Goal: Task Accomplishment & Management: Use online tool/utility

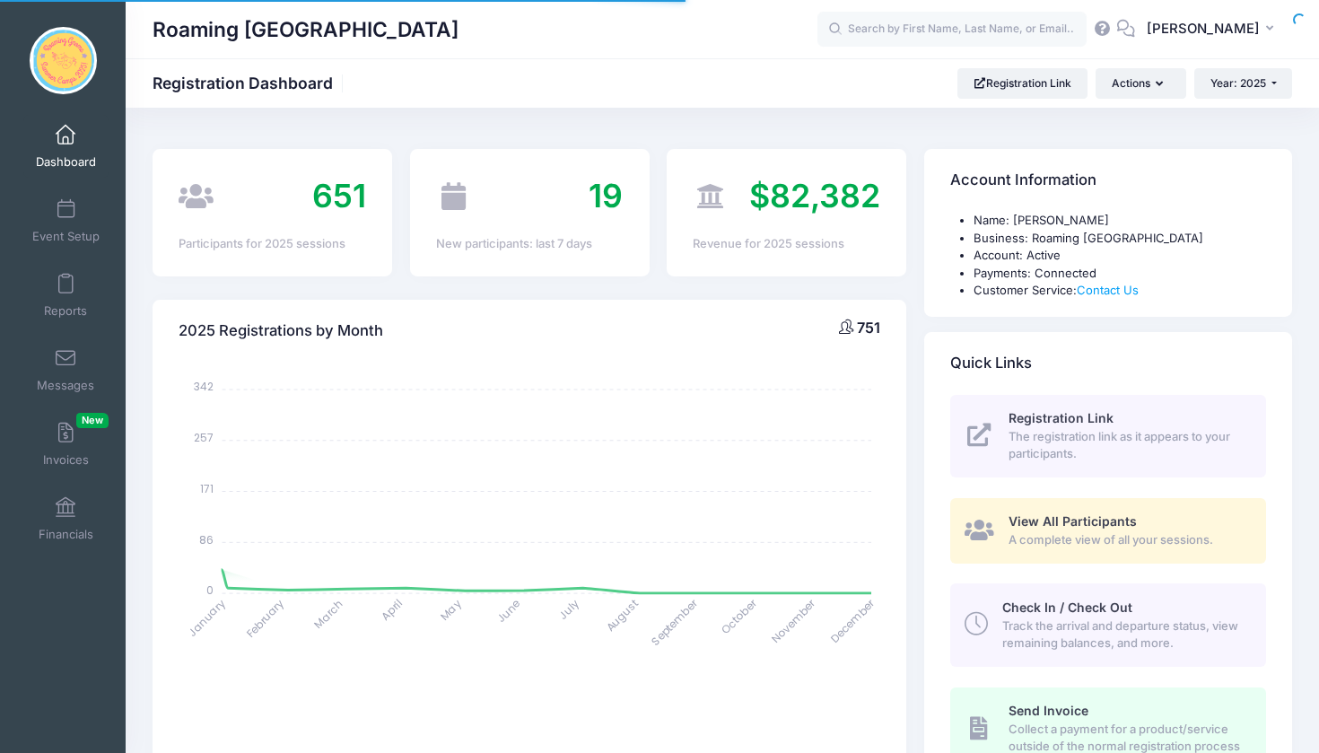
select select
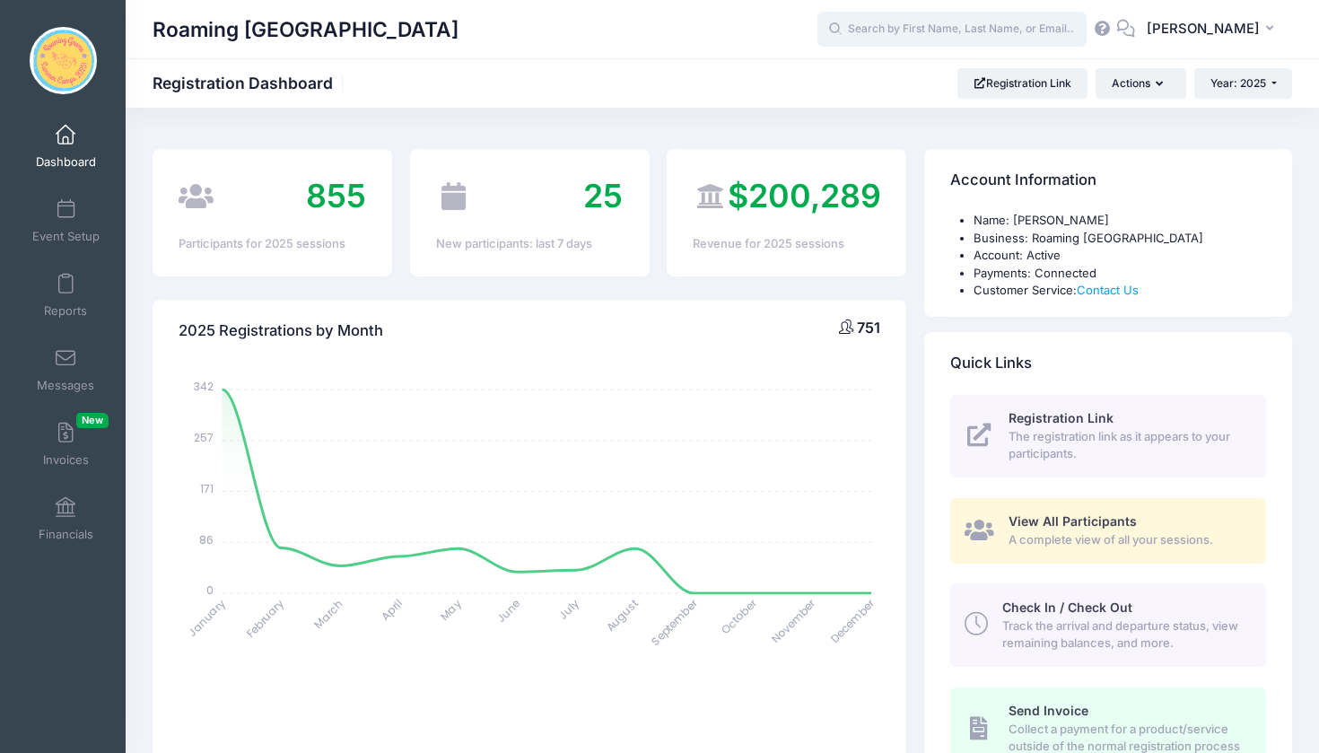
click at [956, 33] on input "text" at bounding box center [952, 30] width 269 height 36
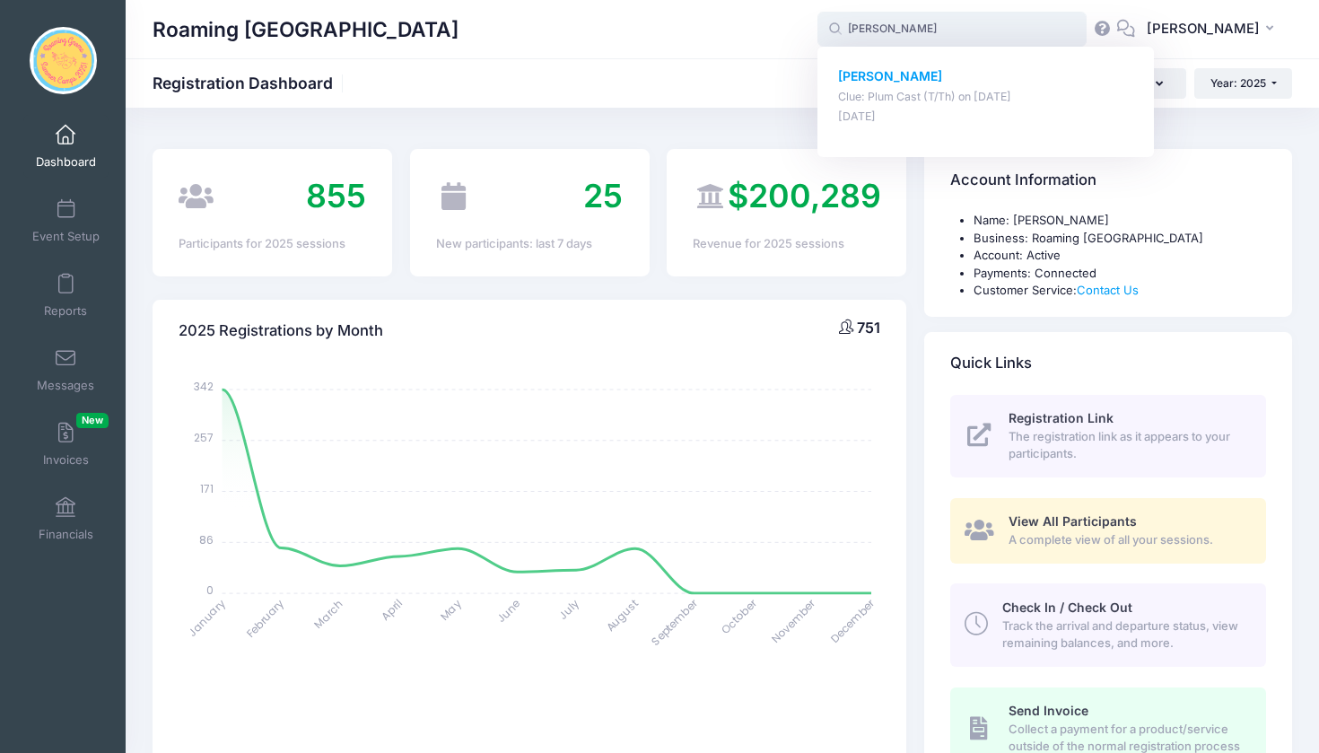
click at [958, 78] on p "Charlie Kobler" at bounding box center [986, 76] width 296 height 19
type input "Charlie Kobler (Clue: Plum Cast (T/Th), Jan-13, 2025)"
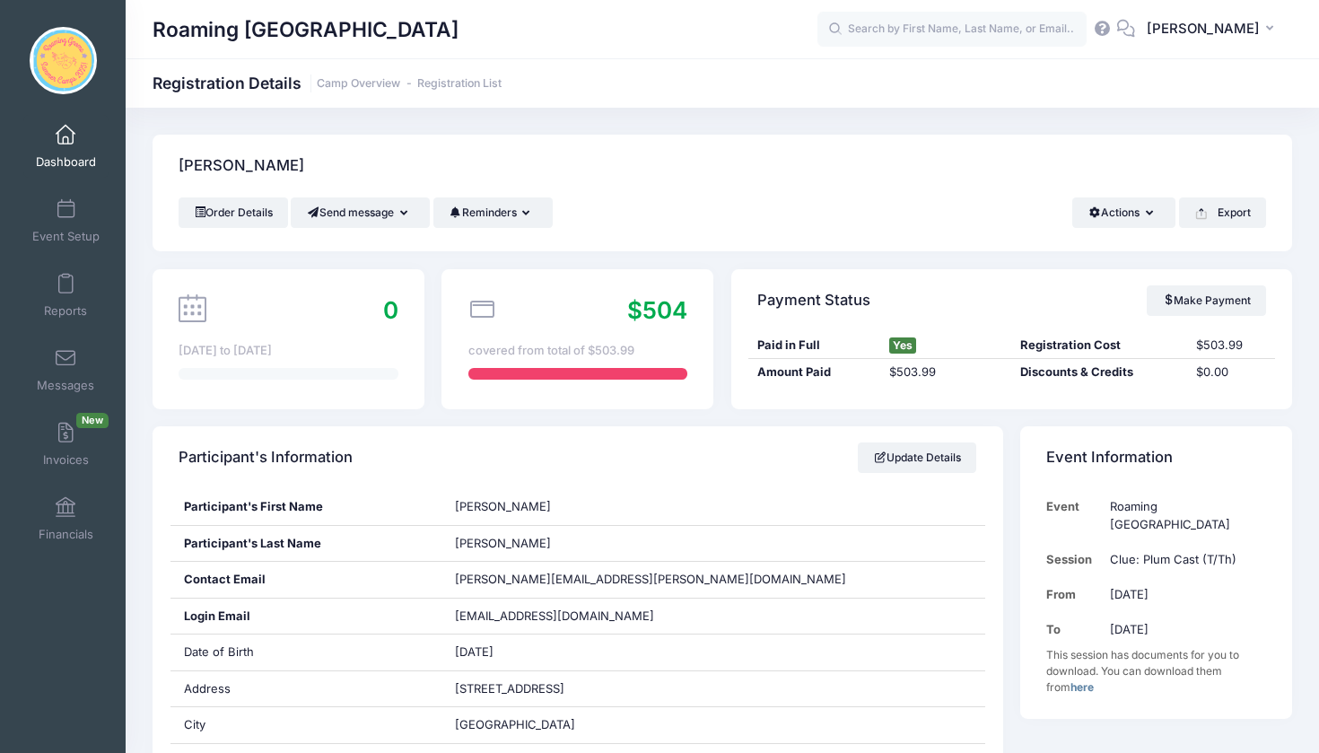
click at [61, 150] on link "Dashboard" at bounding box center [65, 146] width 85 height 63
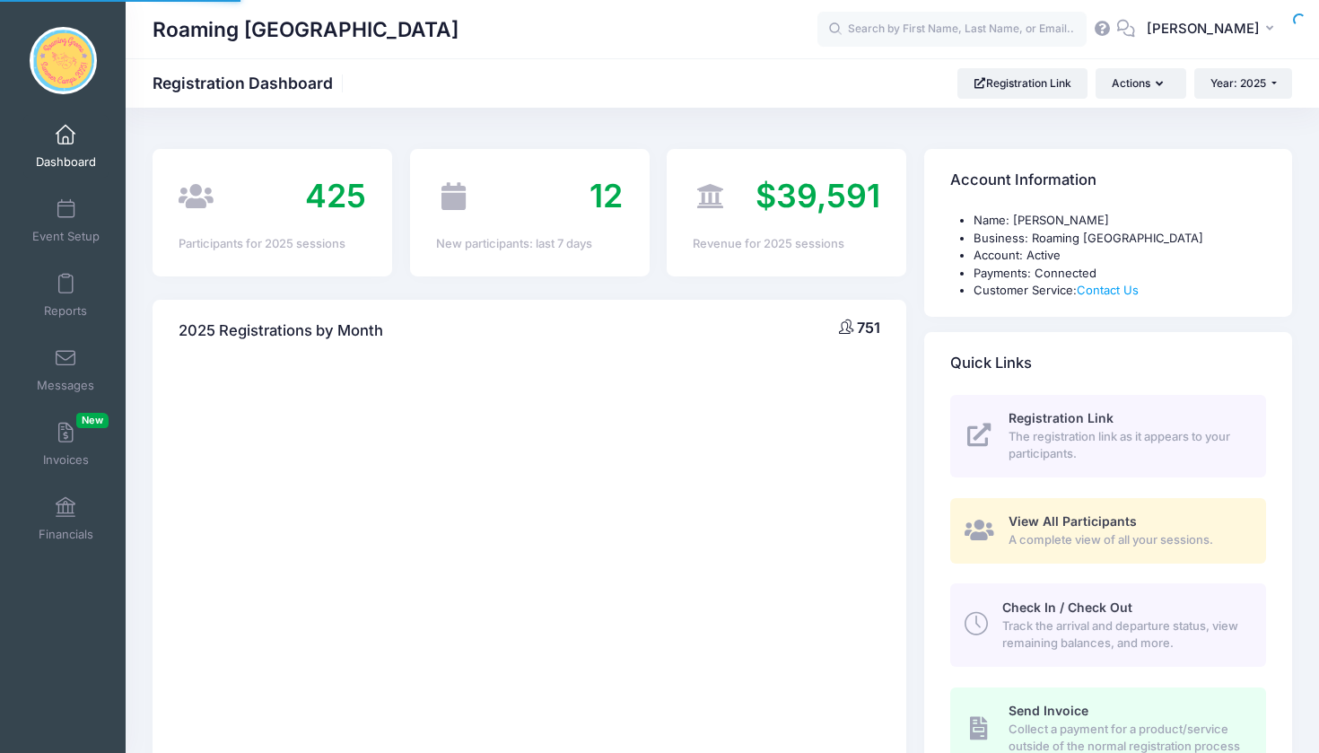
select select
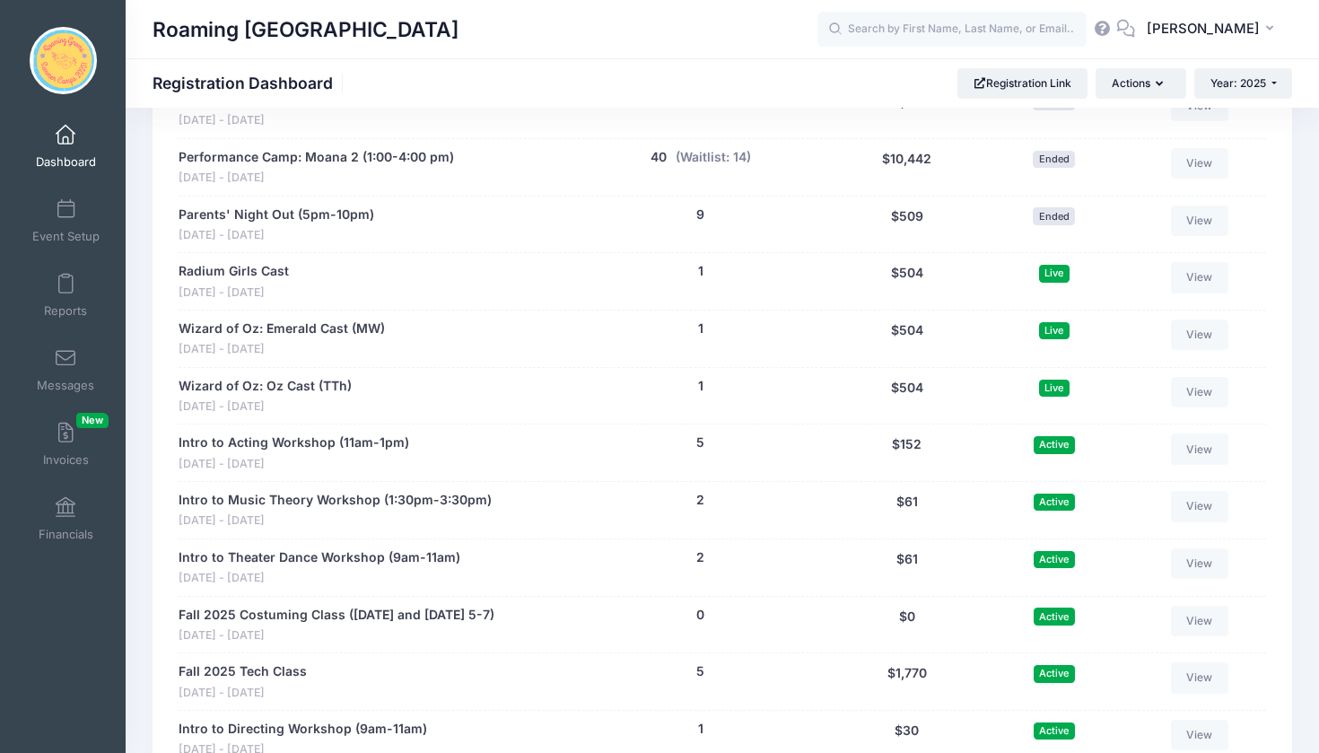
scroll to position [3354, 0]
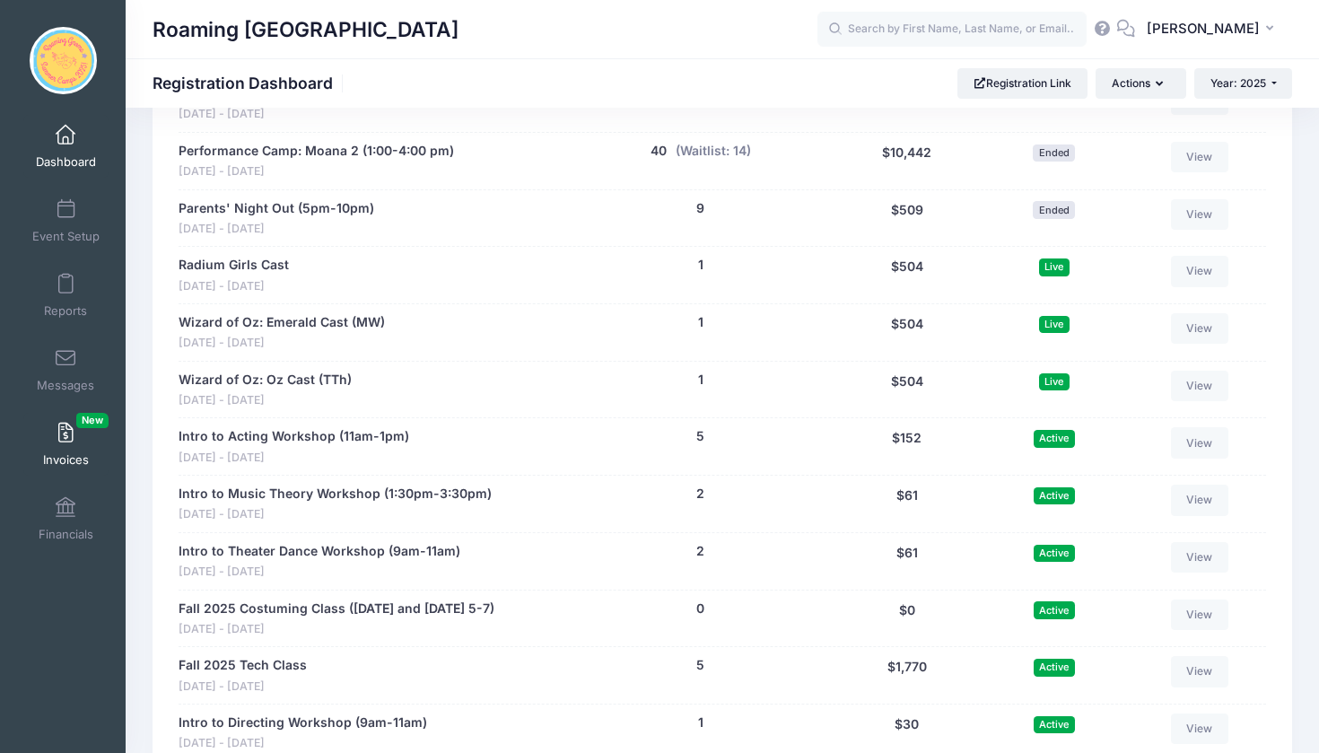
click at [66, 436] on span at bounding box center [66, 434] width 0 height 20
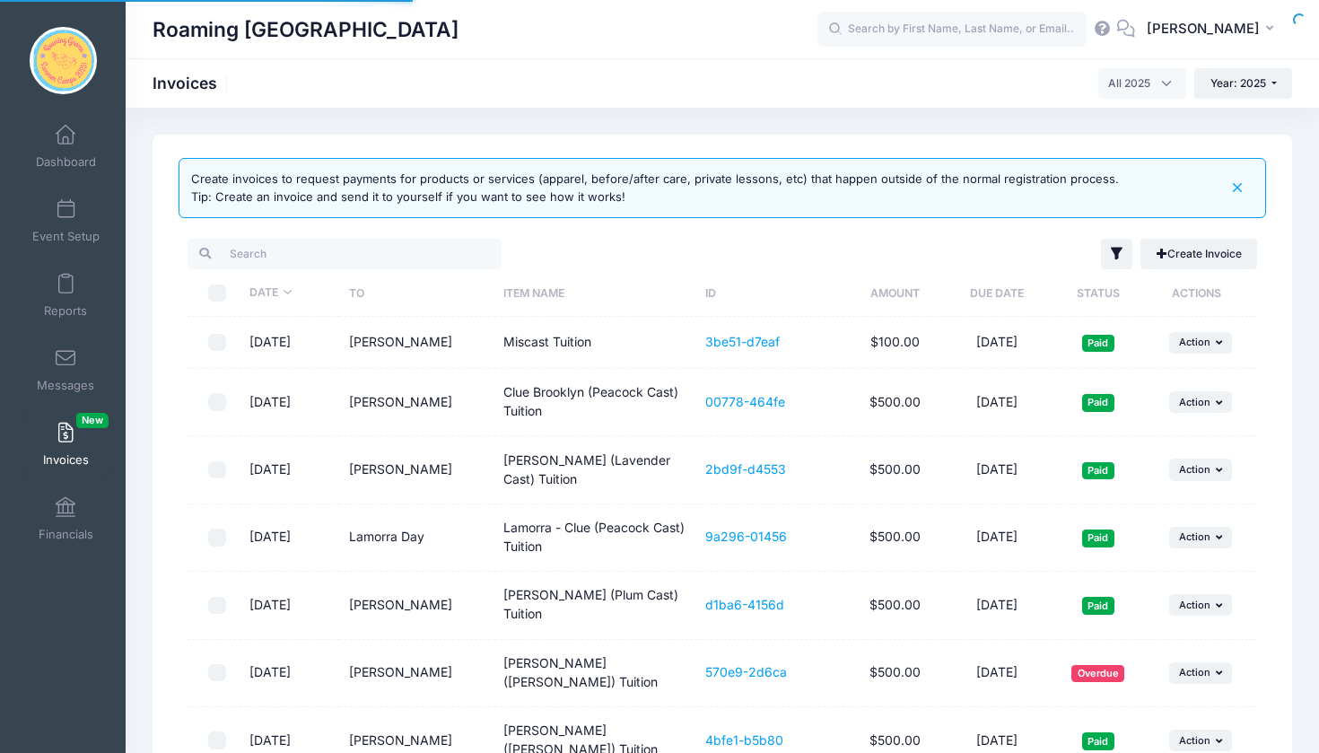
select select
click at [1176, 250] on link "Create Invoice" at bounding box center [1199, 254] width 117 height 31
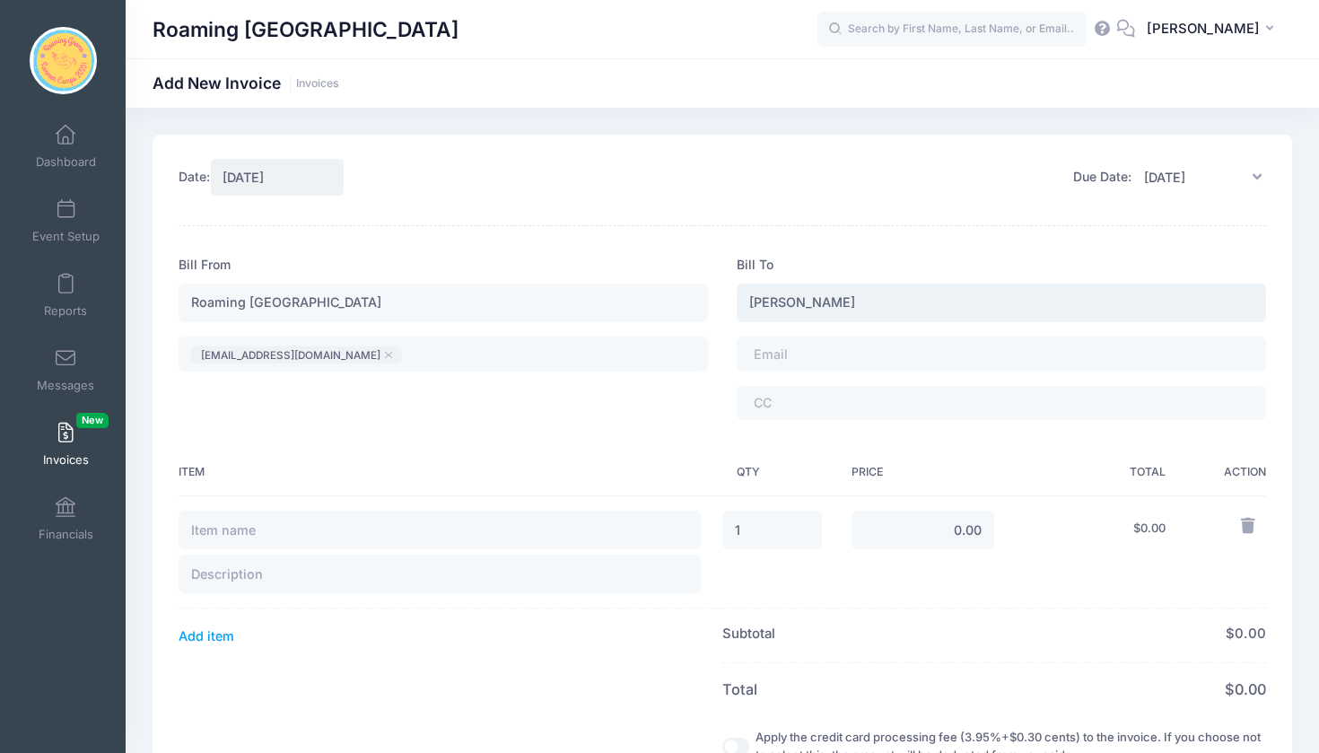
type input "[PERSON_NAME]"
click at [824, 358] on span at bounding box center [803, 353] width 99 height 15
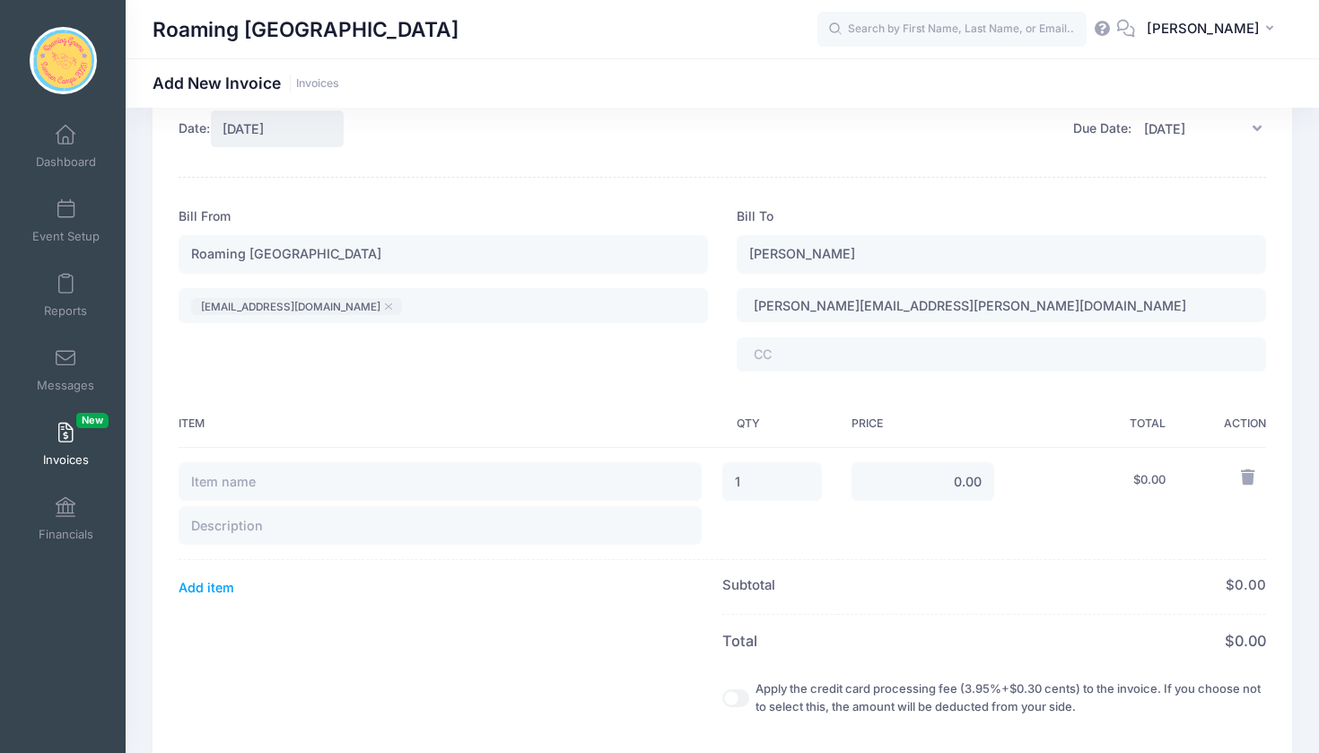
scroll to position [69, 0]
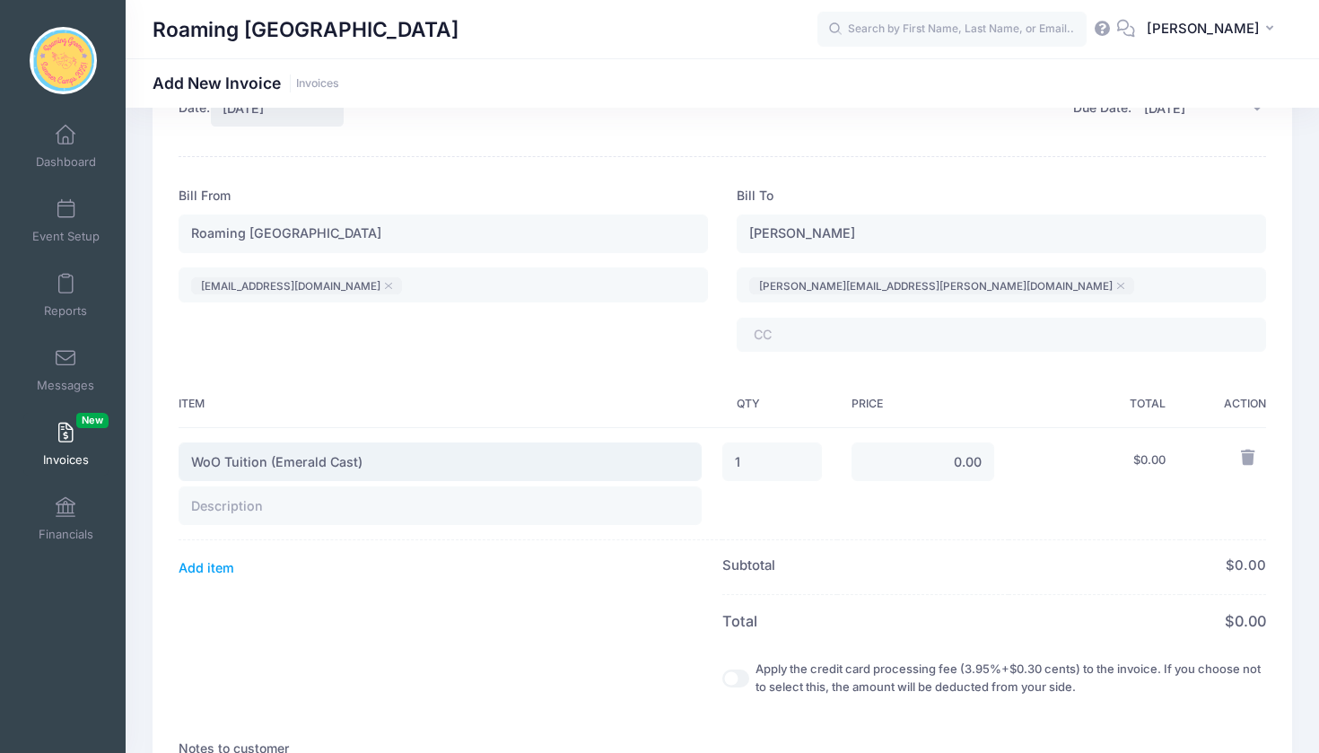
type input "WoO Tuition (Emerald Cast)"
click at [972, 463] on input "0.00" at bounding box center [923, 461] width 143 height 39
type input "425.00"
click at [1036, 591] on th "$ 0.00 $ 0.00" at bounding box center [1138, 567] width 258 height 55
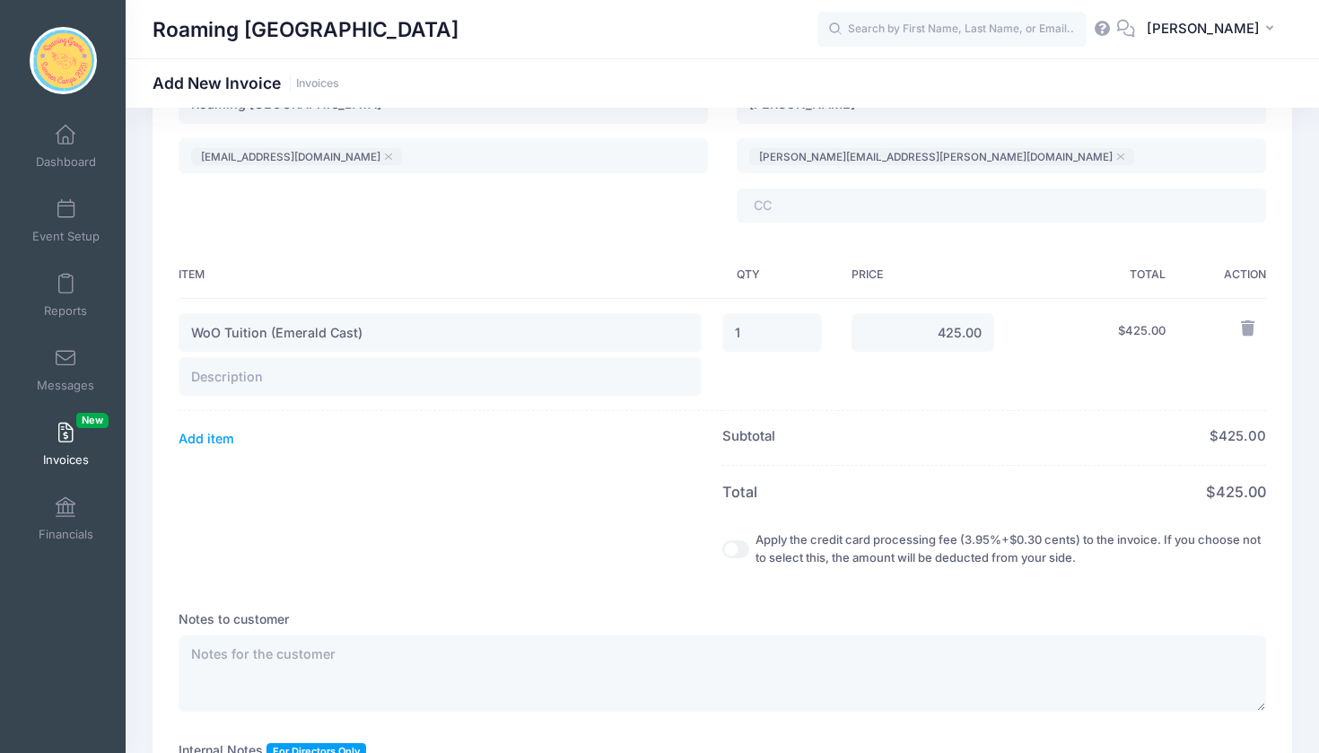
scroll to position [199, 0]
click at [723, 548] on input "Apply the credit card processing fee (3.95%+$0.30 cents) to the invoice. If you…" at bounding box center [736, 548] width 27 height 18
checkbox input "true"
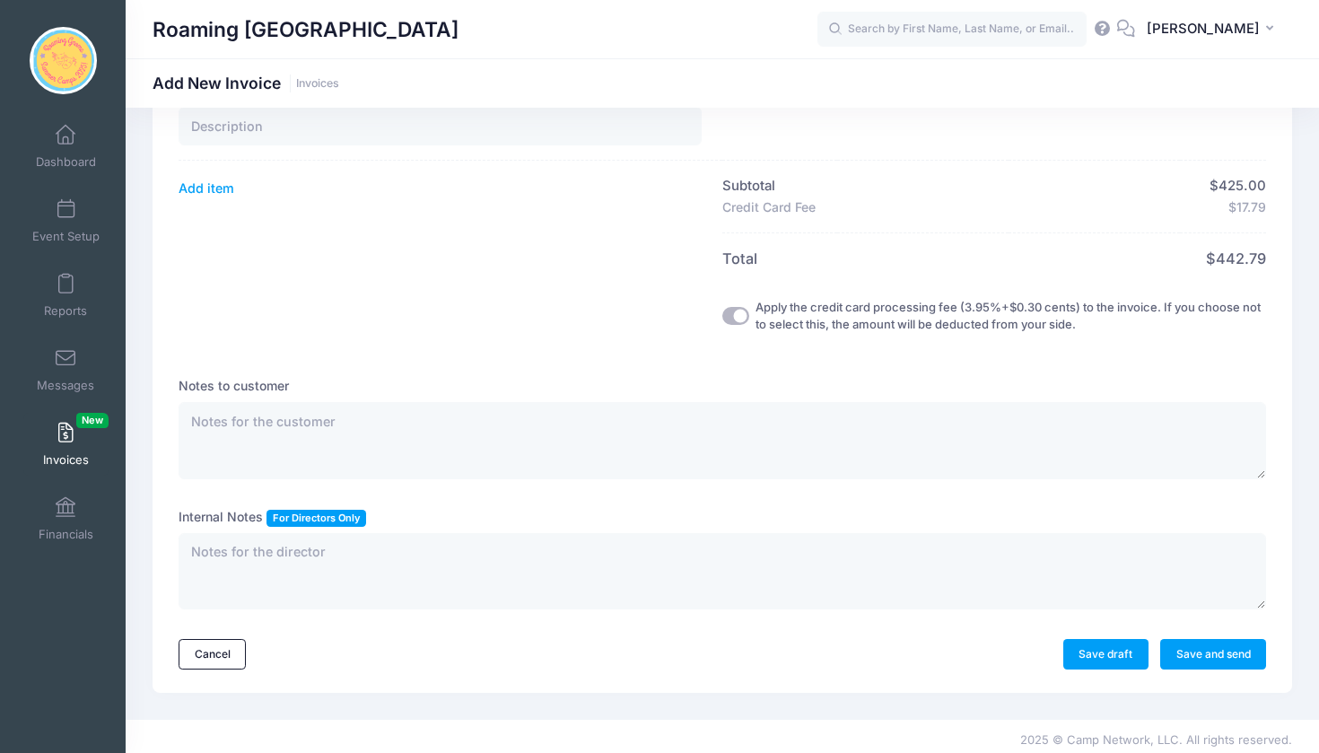
scroll to position [450, 0]
click at [340, 419] on textarea at bounding box center [723, 439] width 1088 height 77
type textarea "Discount applied from cancelled 2024 Lock In"
